Goal: Task Accomplishment & Management: Complete application form

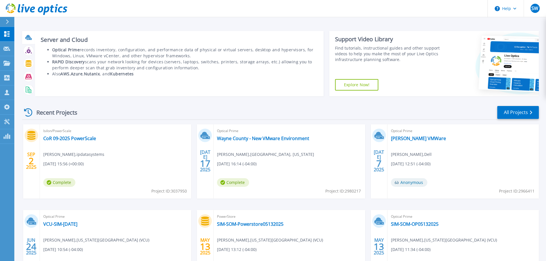
click at [28, 40] on icon at bounding box center [29, 39] width 5 height 2
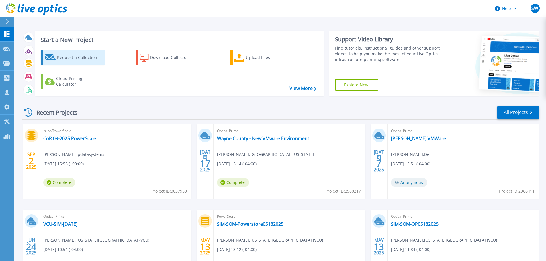
click at [73, 58] on div "Request a Collection" at bounding box center [80, 57] width 46 height 11
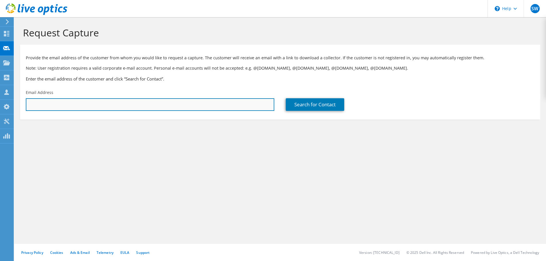
click at [82, 99] on input "text" at bounding box center [150, 104] width 248 height 13
paste input "eamon.robinson@tbs-llc.com"
type input "eamon.robinson@tbs-llc.com"
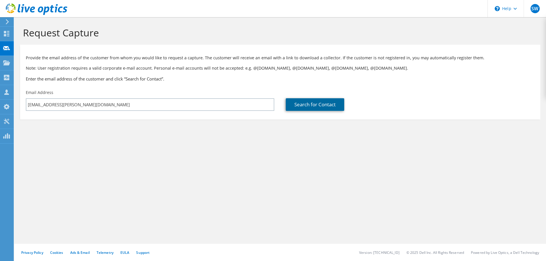
click at [309, 108] on link "Search for Contact" at bounding box center [315, 104] width 58 height 13
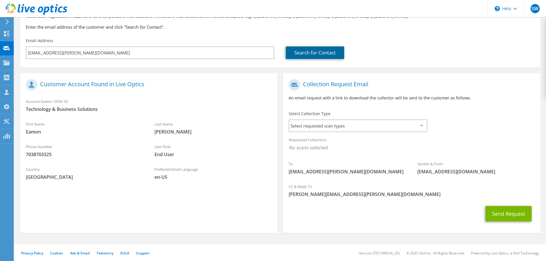
scroll to position [52, 0]
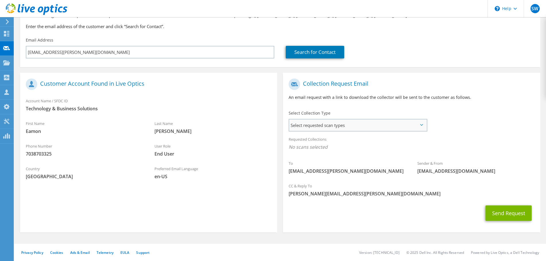
click at [384, 127] on span "Select requested scan types" at bounding box center [357, 124] width 137 height 11
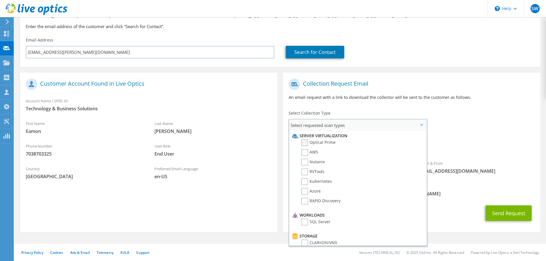
click at [306, 142] on label "Optical Prime" at bounding box center [318, 142] width 34 height 7
click at [0, 0] on input "Optical Prime" at bounding box center [0, 0] width 0 height 0
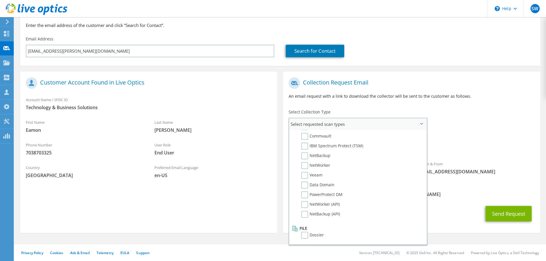
scroll to position [54, 0]
click at [502, 213] on button "Send Request" at bounding box center [508, 212] width 46 height 15
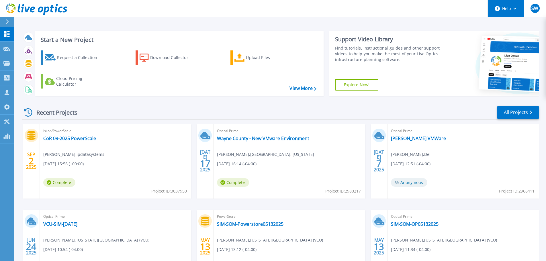
click at [510, 7] on button "Help" at bounding box center [506, 8] width 36 height 17
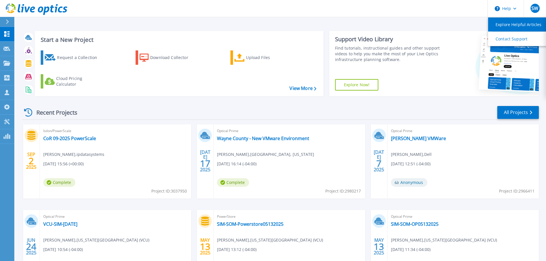
click at [513, 24] on link "Explore Helpful Articles" at bounding box center [520, 24] width 64 height 14
